Goal: Task Accomplishment & Management: Use online tool/utility

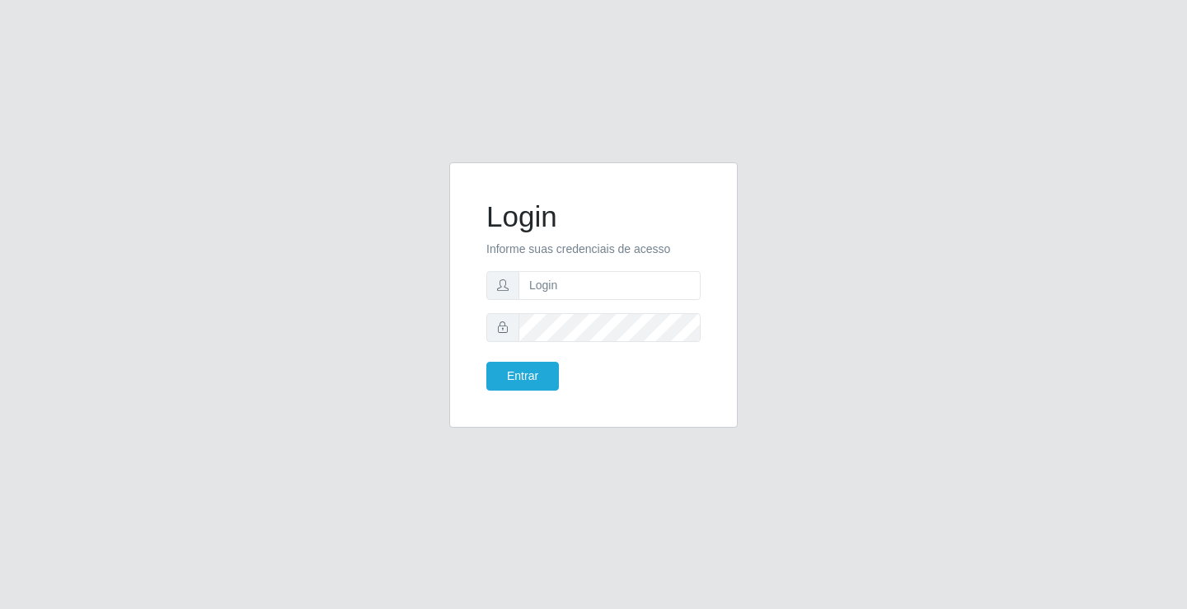
type input "[PERSON_NAME]"
click at [486, 362] on button "Entrar" at bounding box center [522, 376] width 73 height 29
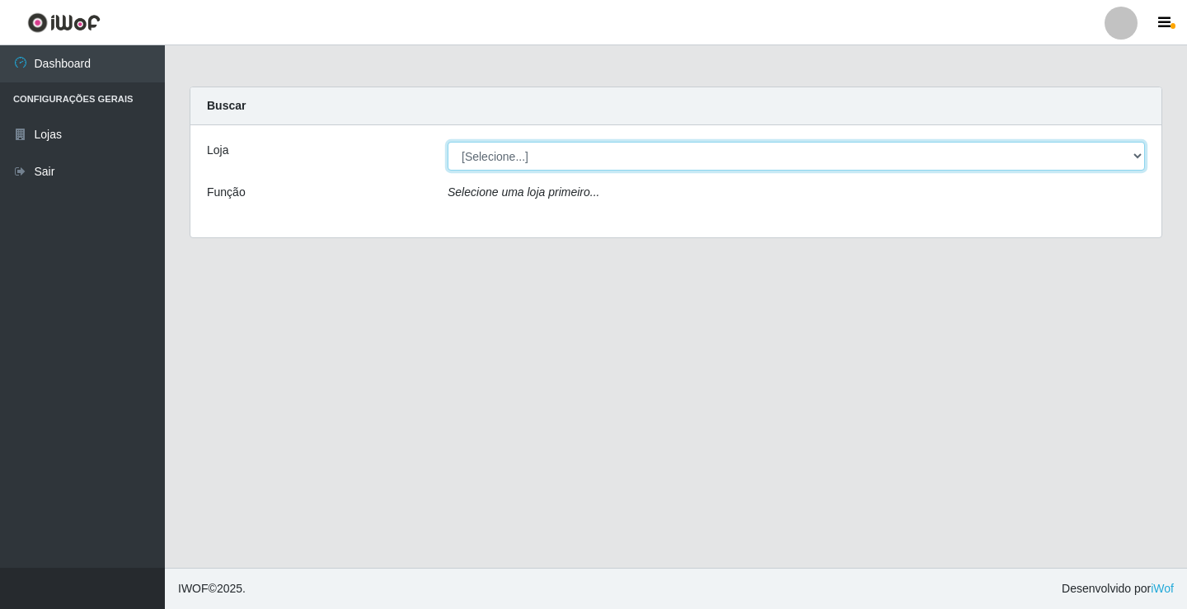
click at [560, 159] on select "[Selecione...] Ideal - Conceição" at bounding box center [796, 156] width 697 height 29
select select "231"
click at [448, 142] on select "[Selecione...] Ideal - Conceição" at bounding box center [796, 156] width 697 height 29
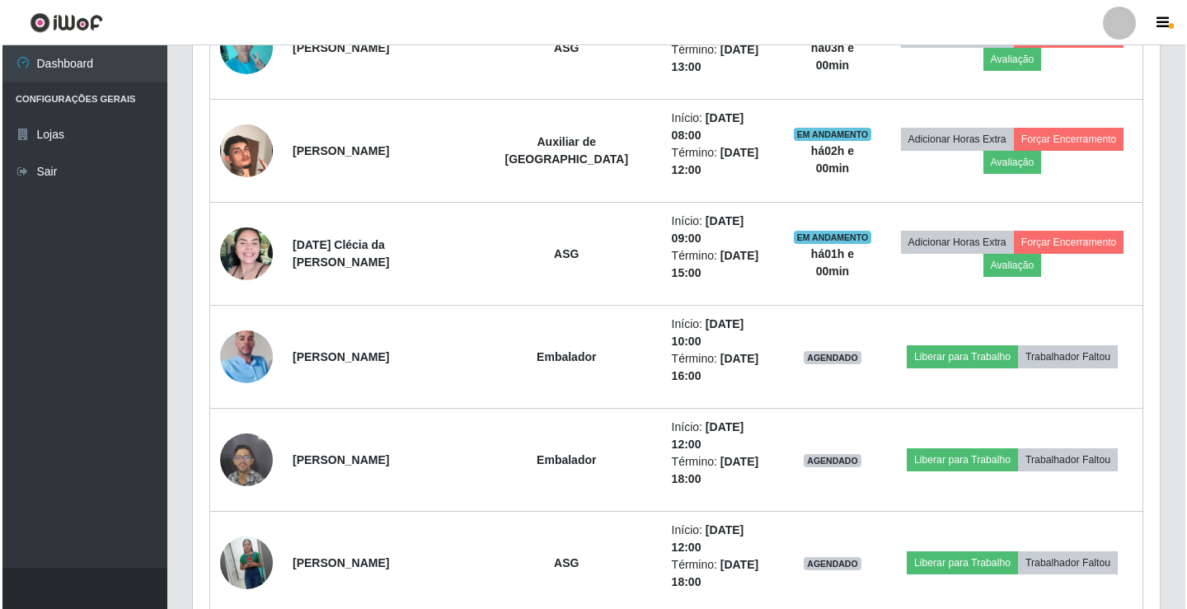
scroll to position [742, 0]
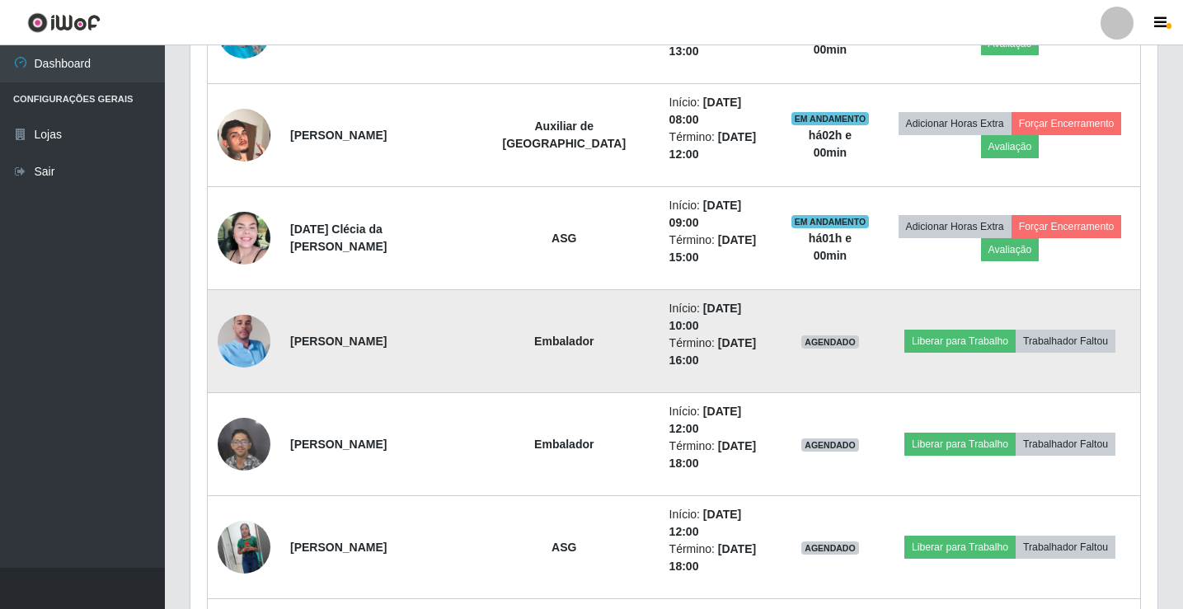
click at [242, 294] on img at bounding box center [244, 341] width 53 height 94
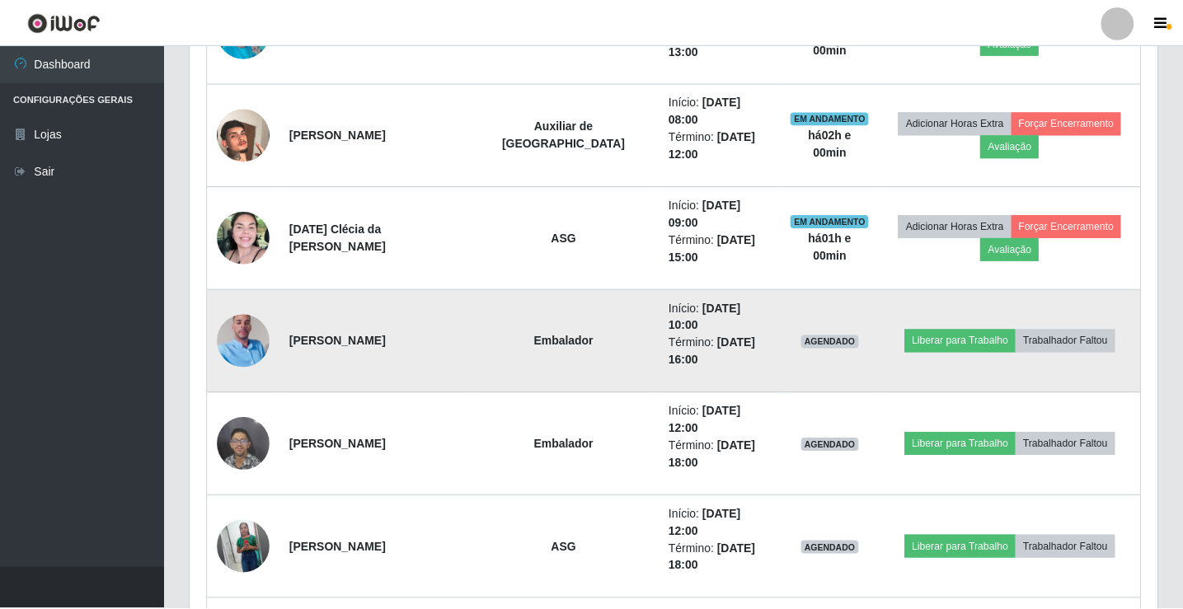
scroll to position [342, 959]
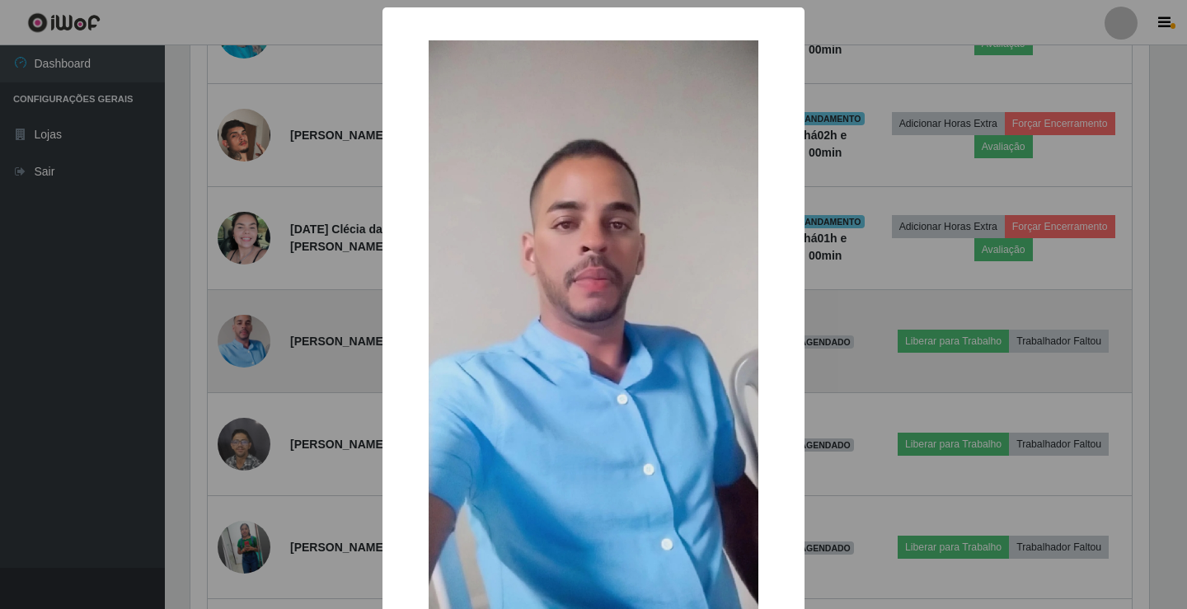
click at [242, 287] on div "× OK Cancel" at bounding box center [593, 304] width 1187 height 609
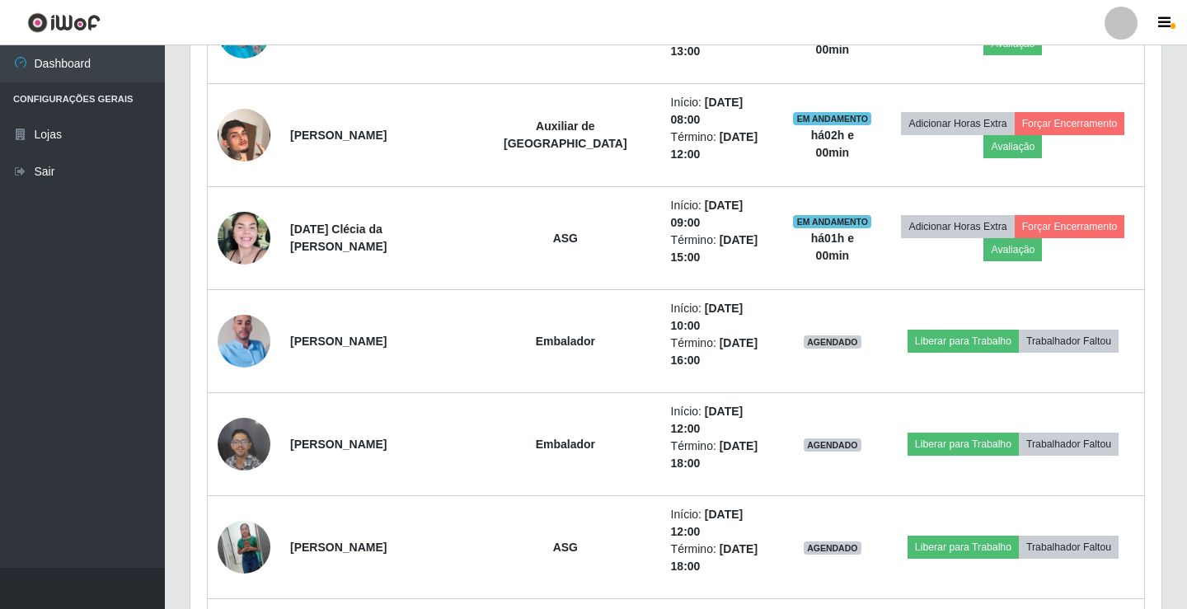
scroll to position [342, 967]
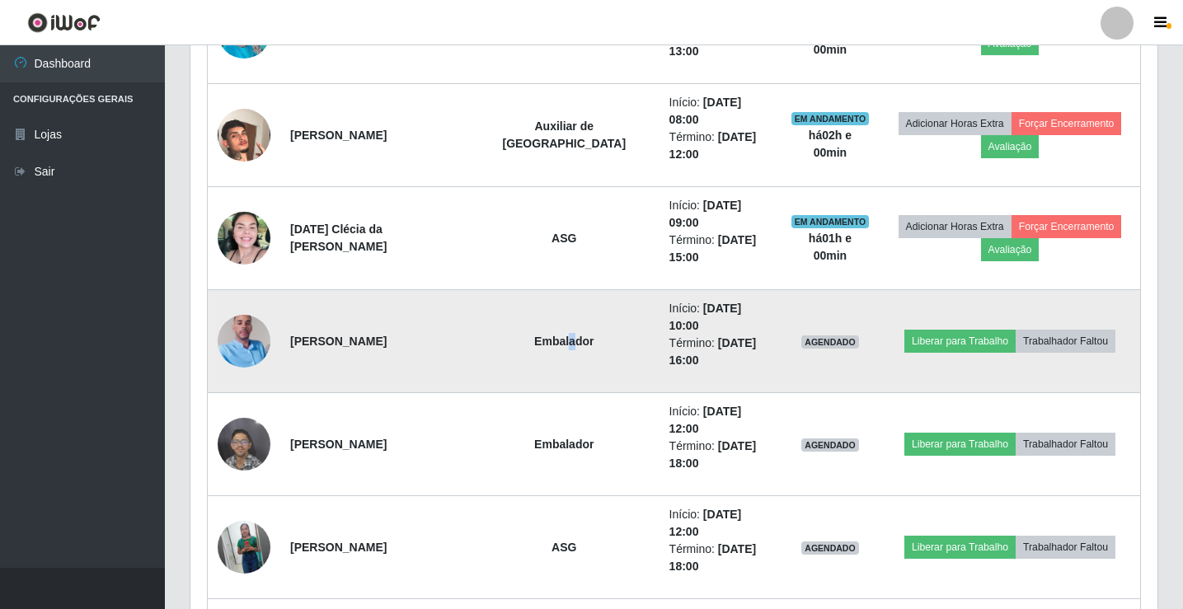
click at [563, 335] on strong "Embalador" at bounding box center [563, 341] width 59 height 13
click at [572, 335] on strong "Embalador" at bounding box center [563, 341] width 59 height 13
click at [953, 330] on button "Liberar para Trabalho" at bounding box center [959, 341] width 111 height 23
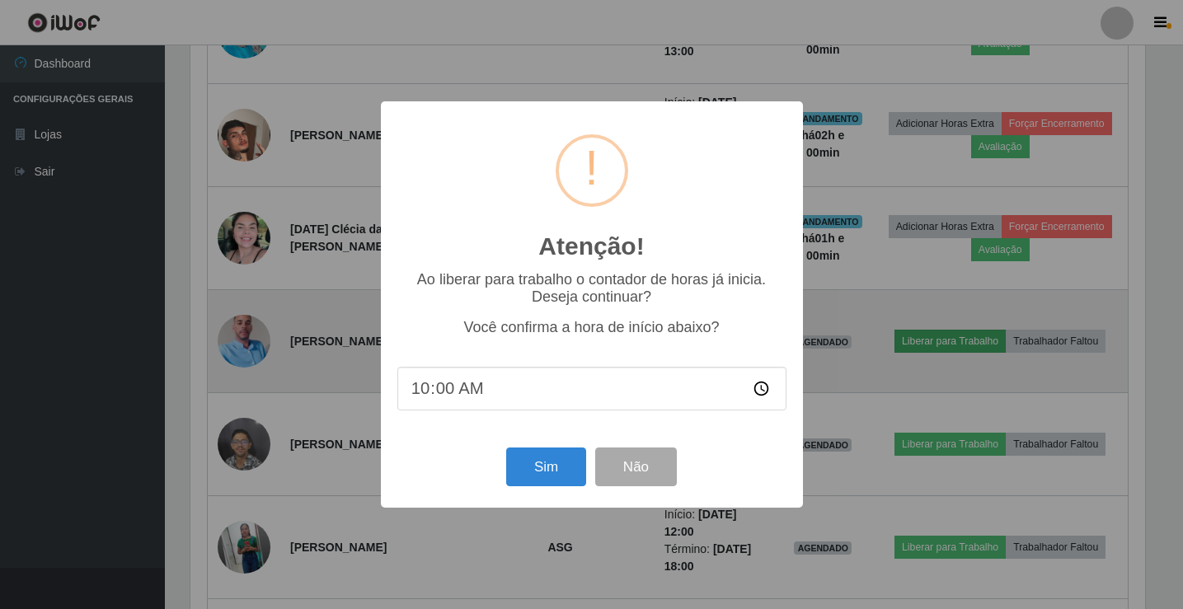
scroll to position [342, 959]
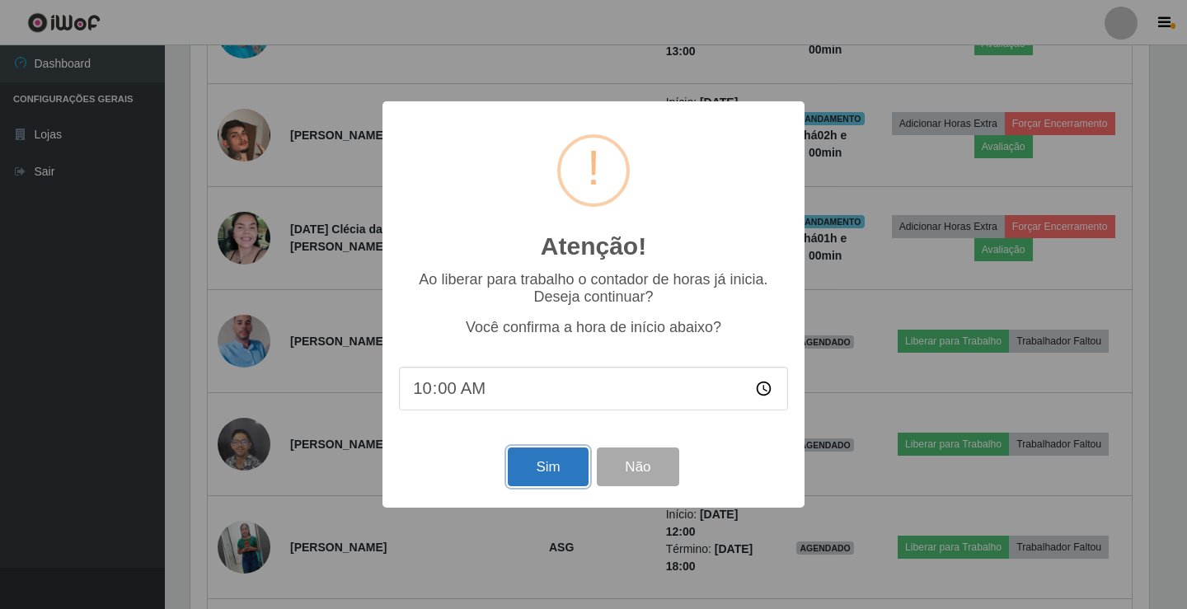
click at [526, 455] on button "Sim" at bounding box center [548, 467] width 80 height 39
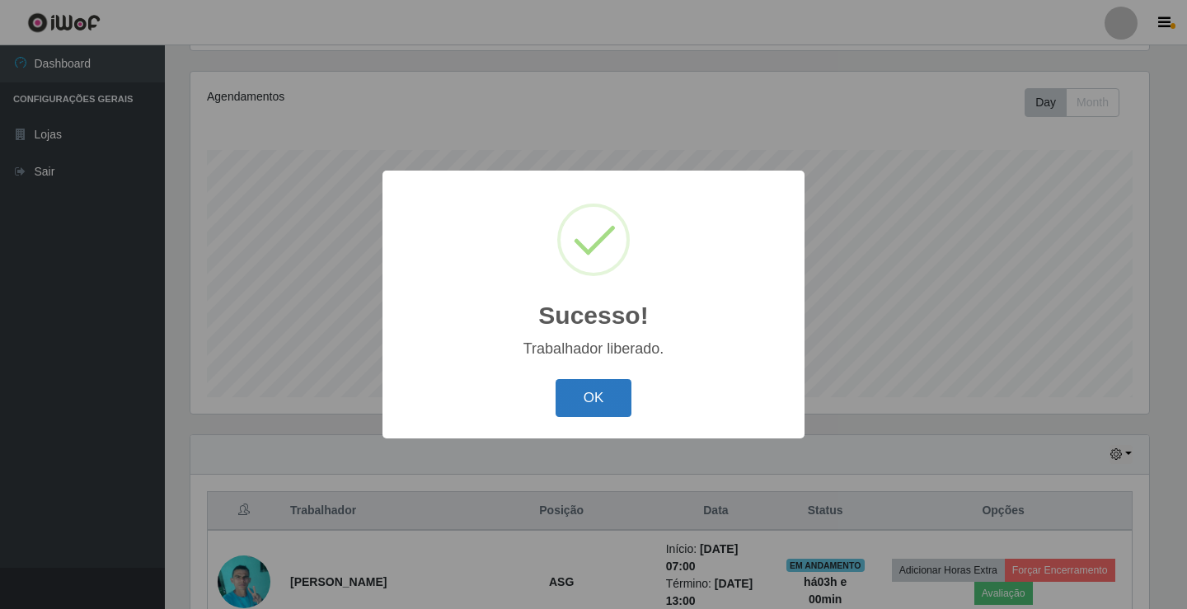
click at [596, 395] on button "OK" at bounding box center [594, 398] width 77 height 39
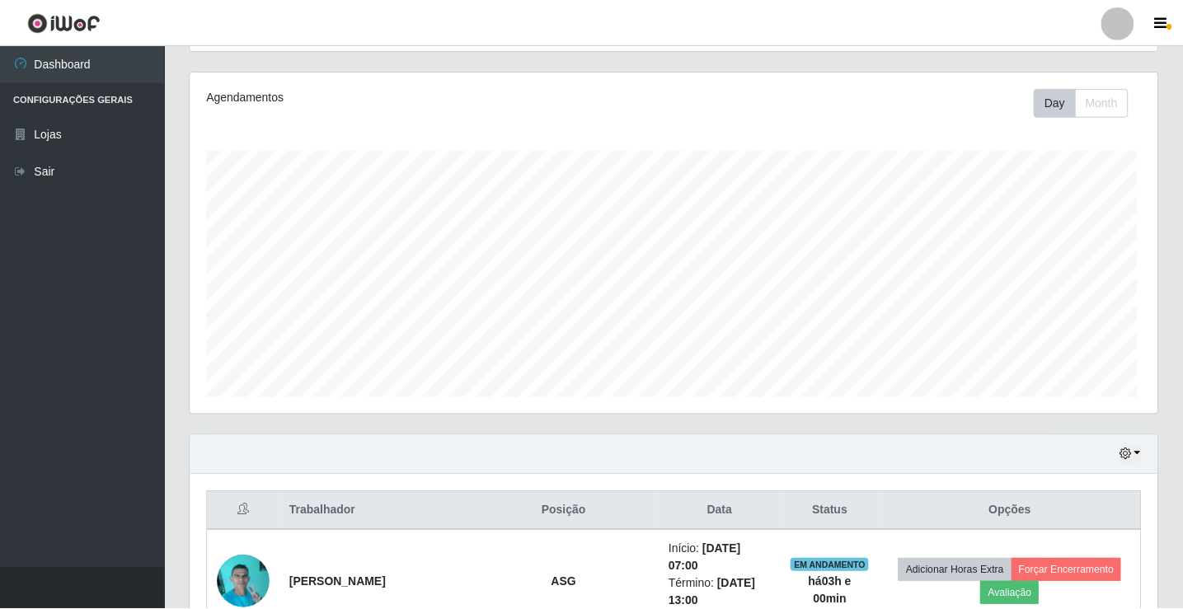
scroll to position [342, 967]
click at [1107, 27] on div at bounding box center [1116, 23] width 33 height 33
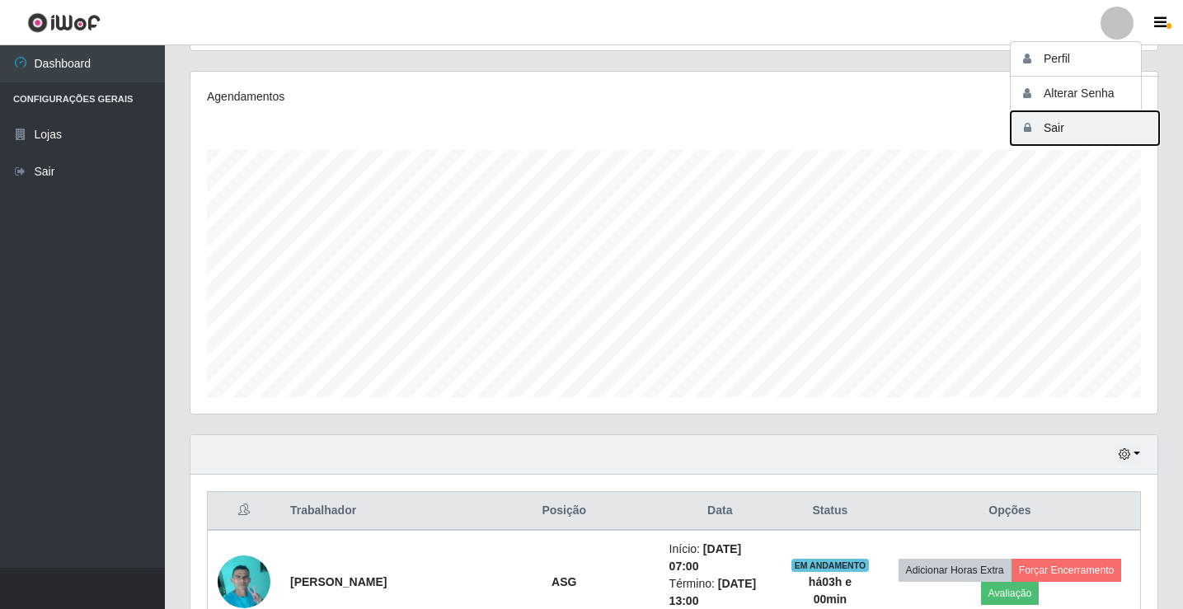
click at [1091, 140] on button "Sair" at bounding box center [1085, 128] width 148 height 34
